Goal: Task Accomplishment & Management: Manage account settings

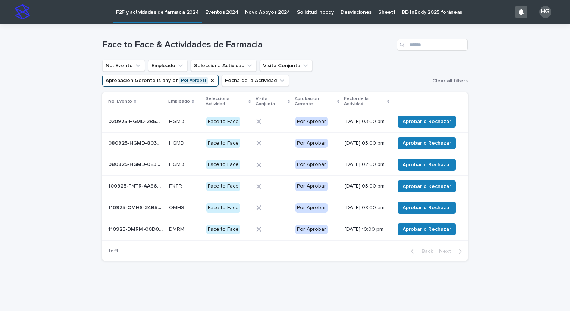
click at [369, 233] on p "[DATE] 10:00 pm" at bounding box center [367, 230] width 44 height 6
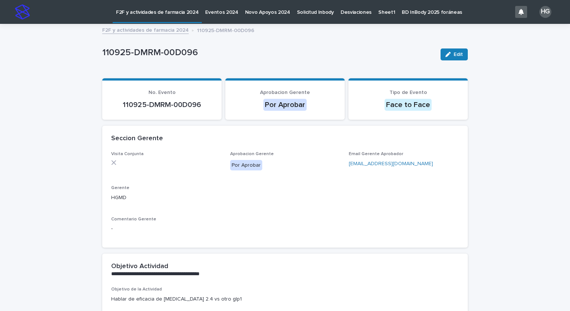
click at [149, 13] on p "F2F y actividades de farmacia 2024" at bounding box center [157, 8] width 82 height 16
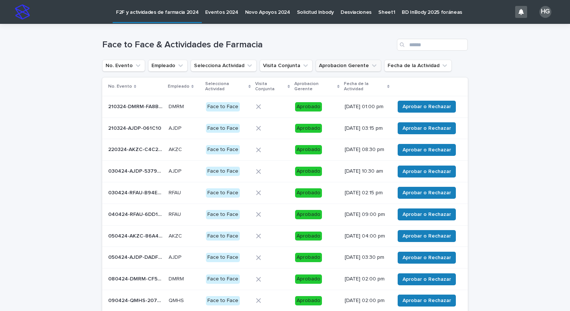
click at [349, 66] on button "Aprobacion Gerente" at bounding box center [349, 66] width 66 height 12
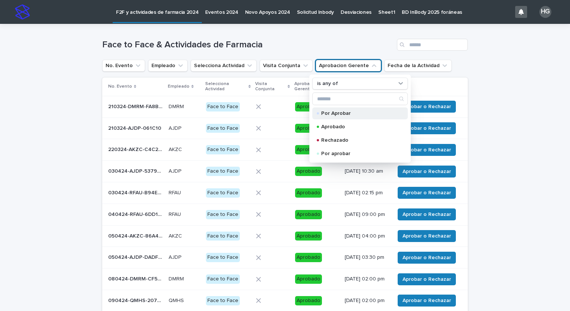
click at [340, 114] on p "Por Aprobar" at bounding box center [358, 113] width 75 height 5
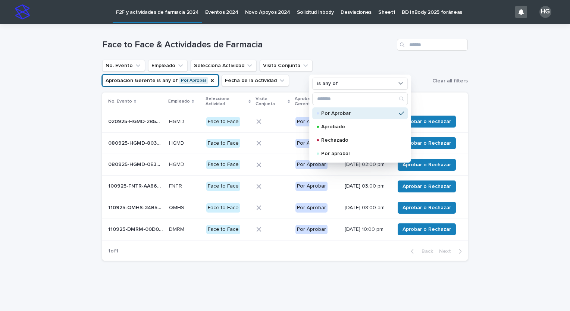
click at [62, 171] on div "Loading... Saving… Loading... Saving… Face to Face & Actividades de Farmacia No…" at bounding box center [285, 164] width 570 height 280
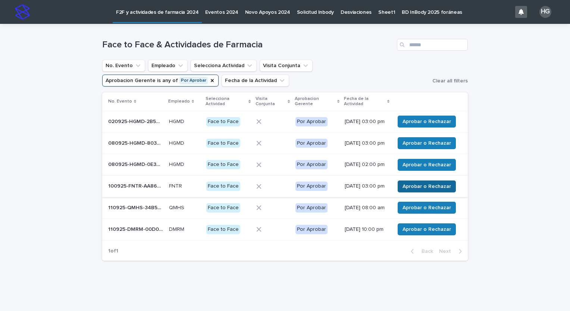
click at [418, 190] on span "Aprobar o Rechazar" at bounding box center [427, 186] width 49 height 7
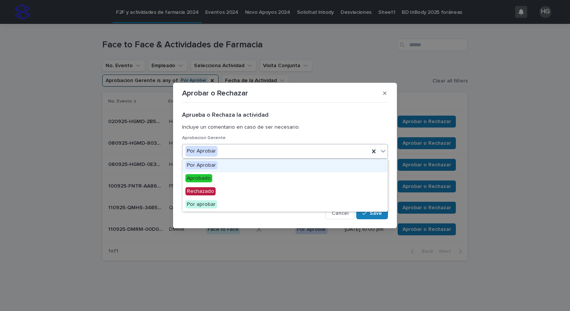
click at [268, 155] on div "Por Aprobar" at bounding box center [275, 151] width 187 height 12
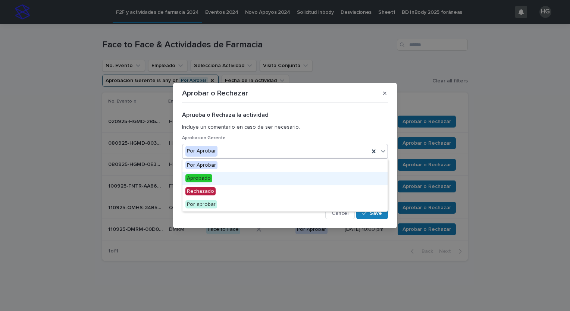
click at [247, 179] on div "Aprobado" at bounding box center [284, 178] width 205 height 13
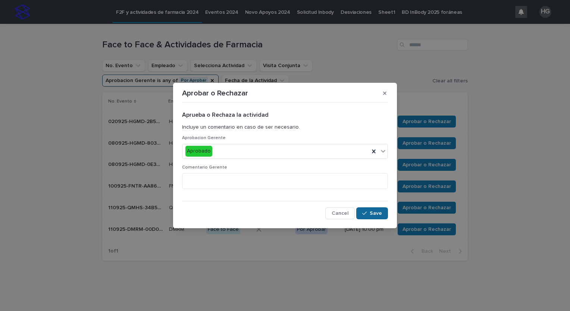
click at [372, 212] on span "Save" at bounding box center [376, 213] width 12 height 5
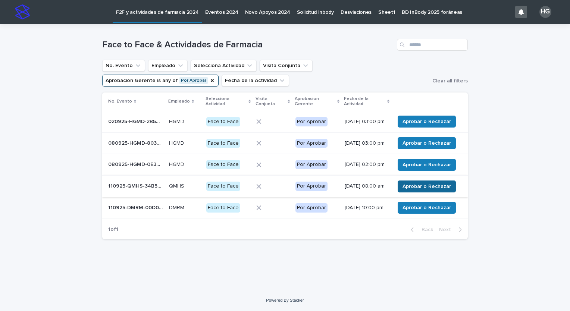
click at [412, 190] on span "Aprobar o Rechazar" at bounding box center [427, 186] width 49 height 7
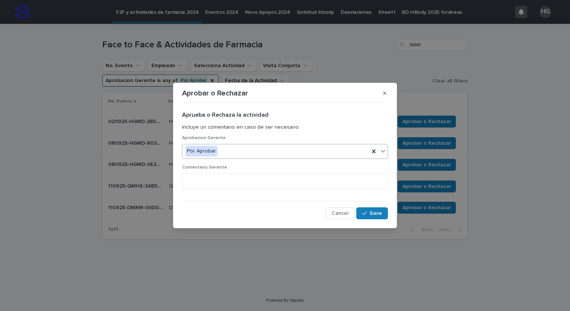
click at [276, 153] on div "Por Aprobar" at bounding box center [275, 151] width 187 height 12
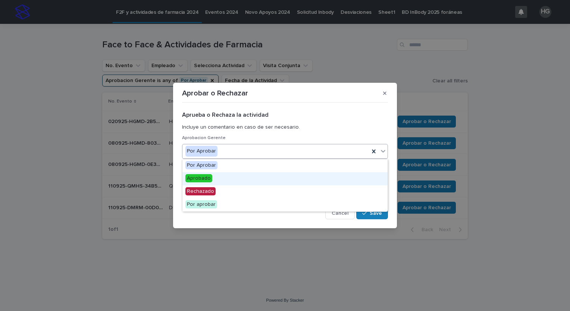
click at [255, 181] on div "Aprobado" at bounding box center [284, 178] width 205 height 13
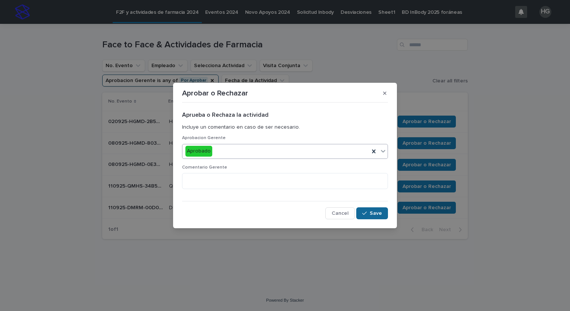
click at [380, 212] on span "Save" at bounding box center [376, 213] width 12 height 5
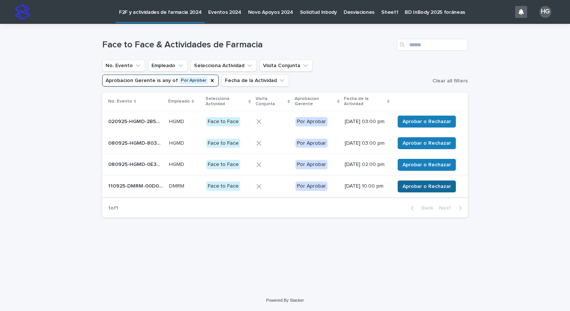
click at [440, 190] on span "Aprobar o Rechazar" at bounding box center [427, 186] width 49 height 7
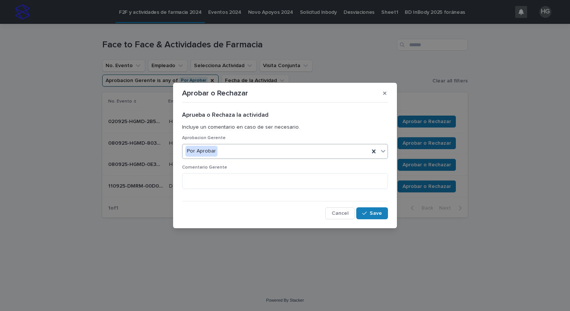
click at [313, 152] on div "Por Aprobar" at bounding box center [275, 151] width 187 height 12
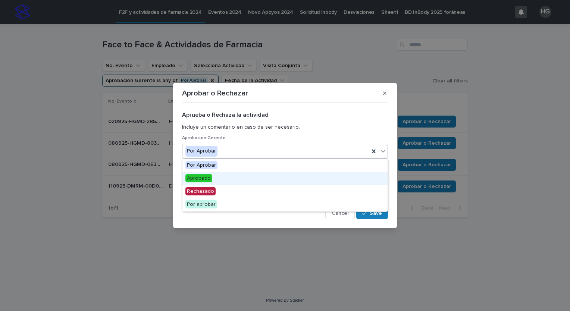
click at [279, 180] on div "Aprobado" at bounding box center [284, 178] width 205 height 13
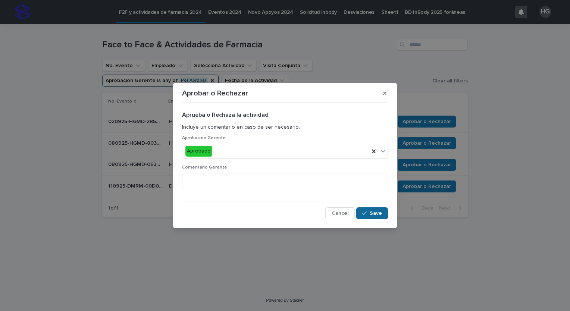
click at [368, 215] on div "button" at bounding box center [365, 213] width 7 height 5
